Goal: Task Accomplishment & Management: Manage account settings

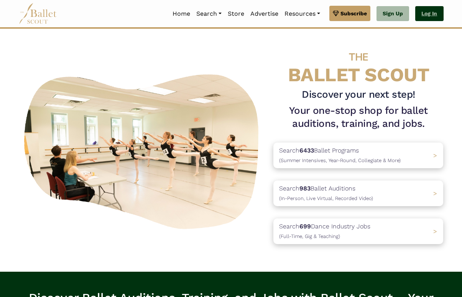
click at [431, 13] on link "Log In" at bounding box center [430, 13] width 28 height 15
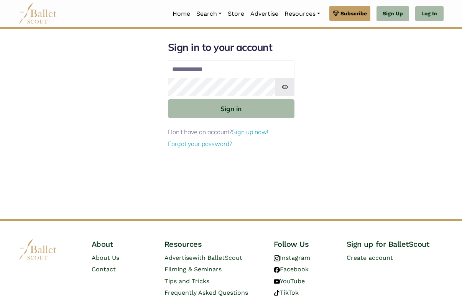
click at [215, 71] on input "Email address" at bounding box center [231, 69] width 127 height 18
click at [209, 74] on input "Email address" at bounding box center [231, 69] width 127 height 18
type input "*"
